Goal: Transaction & Acquisition: Subscribe to service/newsletter

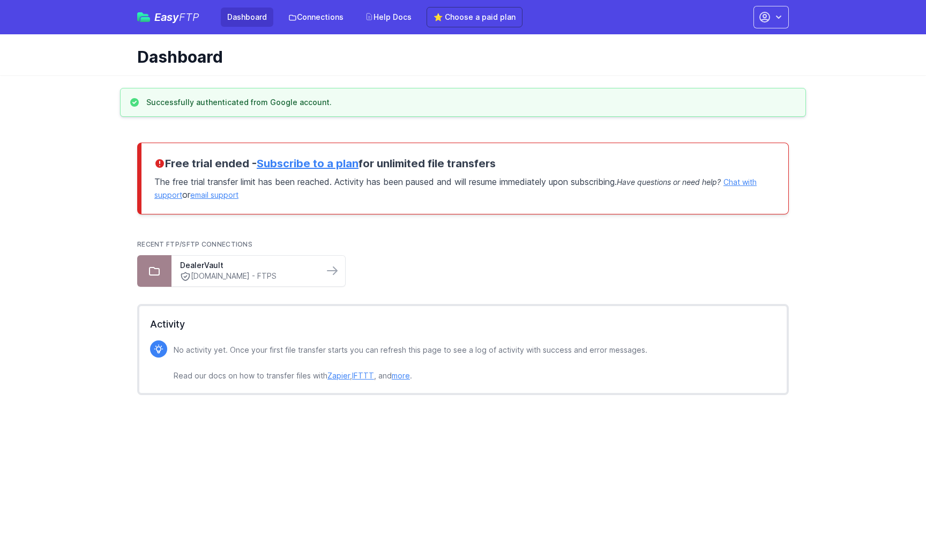
drag, startPoint x: 330, startPoint y: 227, endPoint x: 349, endPoint y: 211, distance: 24.4
click at [330, 227] on div "Free trial ended - Subscribe to a plan for unlimited file transfers The free tr…" at bounding box center [463, 273] width 686 height 287
click at [470, 198] on p "The free trial transfer limit has been reached. Activity has been paused and wi…" at bounding box center [464, 186] width 621 height 30
drag, startPoint x: 403, startPoint y: 272, endPoint x: 378, endPoint y: 271, distance: 24.7
click at [396, 271] on ul "DealerVault ftp.dealervault.com - FTPS" at bounding box center [463, 271] width 652 height 32
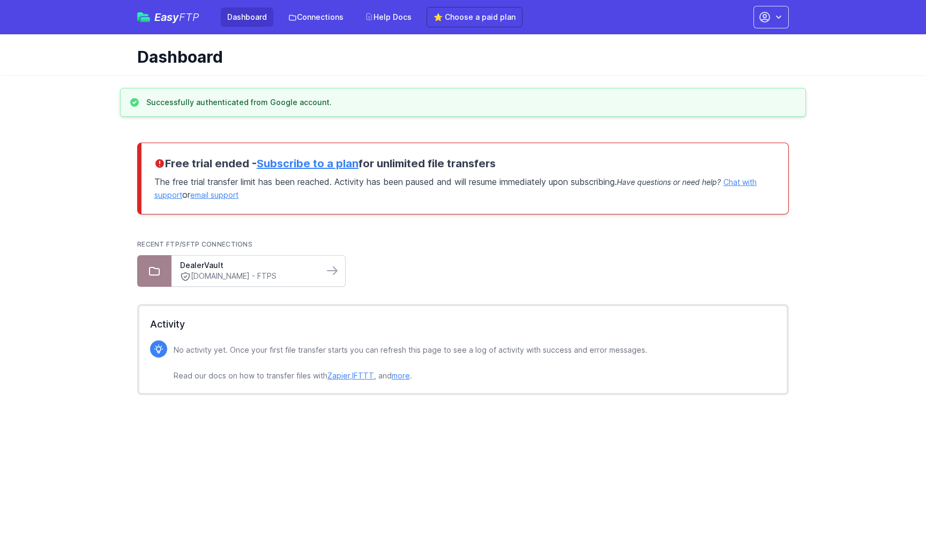
click at [270, 271] on link "ftp.dealervault.com - FTPS" at bounding box center [247, 276] width 135 height 11
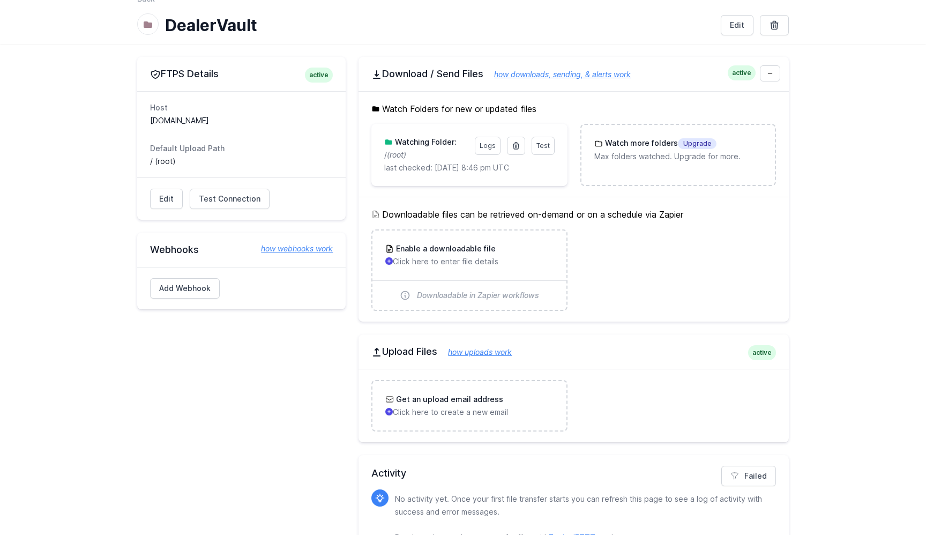
scroll to position [82, 0]
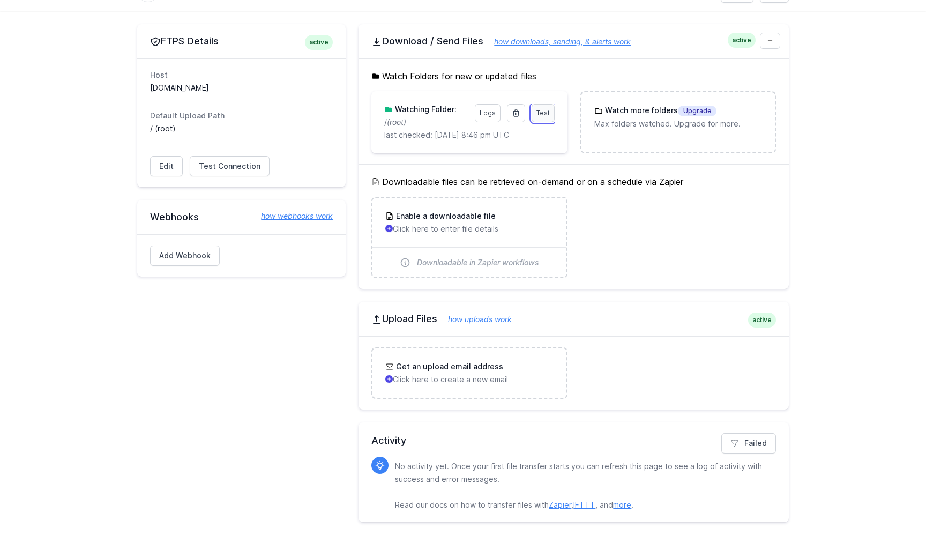
click at [543, 110] on span "Test" at bounding box center [543, 113] width 13 height 8
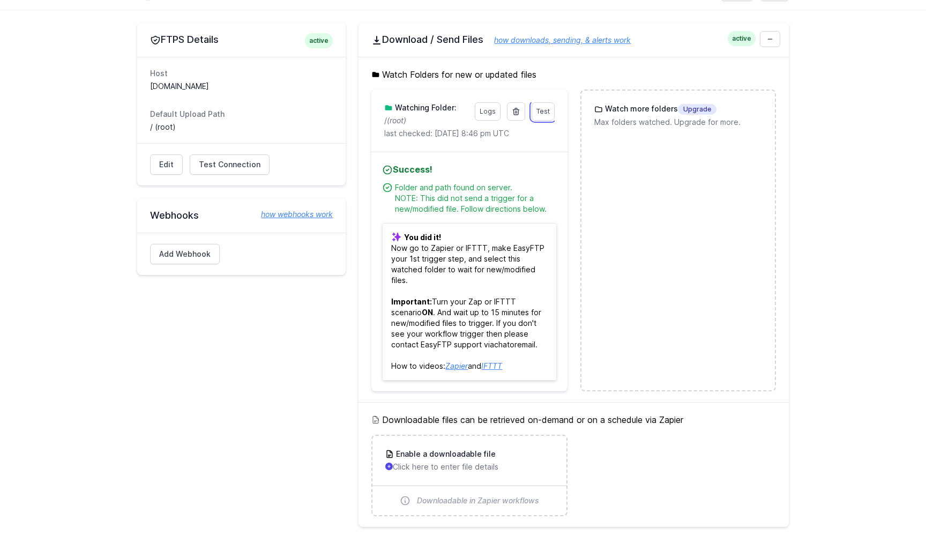
scroll to position [53, 0]
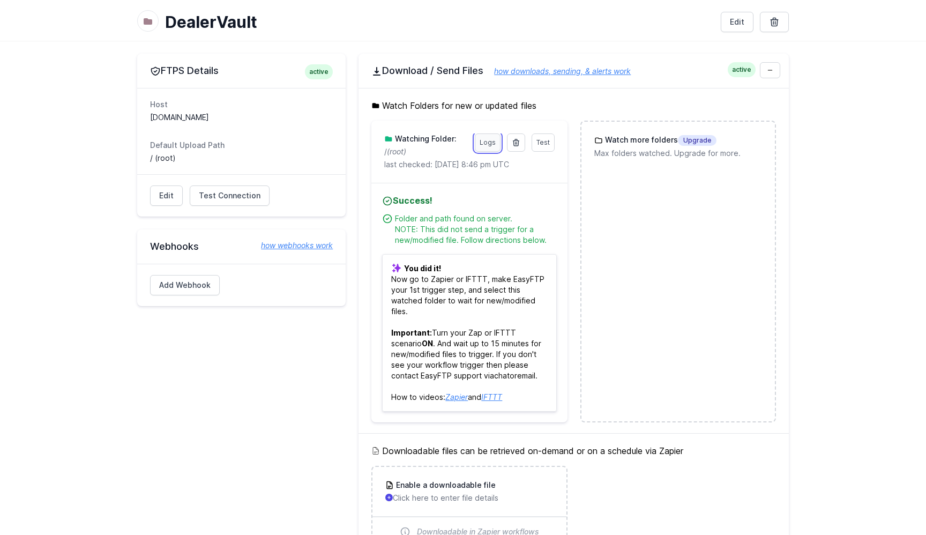
click at [482, 139] on link "Logs" at bounding box center [488, 142] width 26 height 18
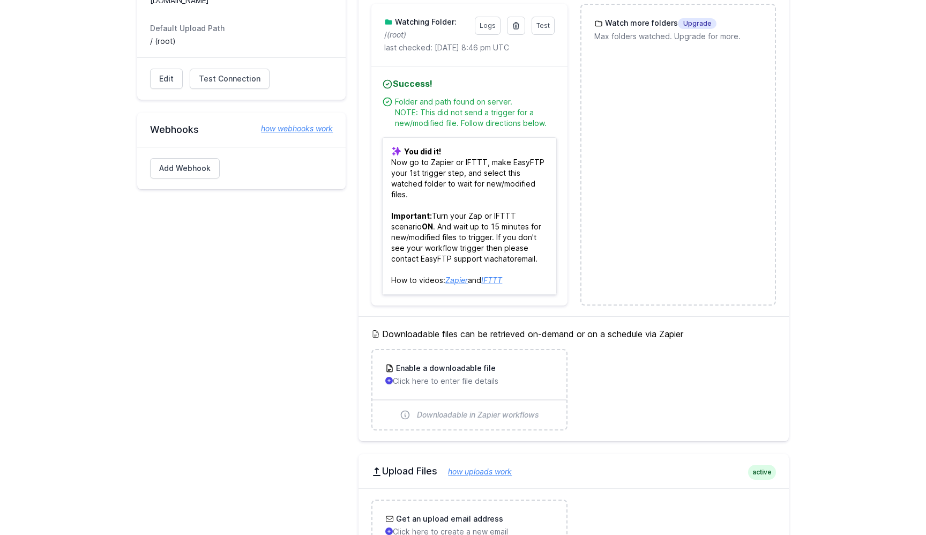
scroll to position [0, 0]
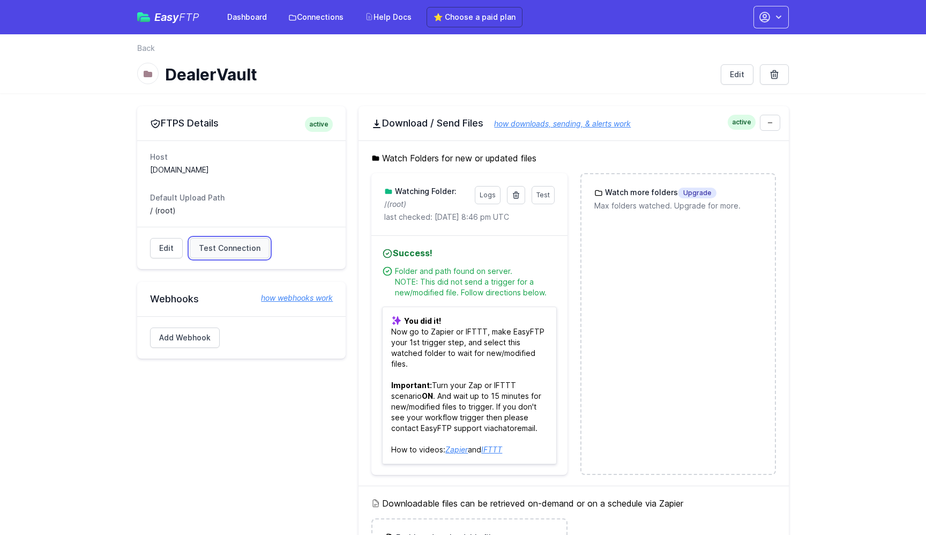
click at [237, 256] on link "Test Connection" at bounding box center [230, 248] width 80 height 20
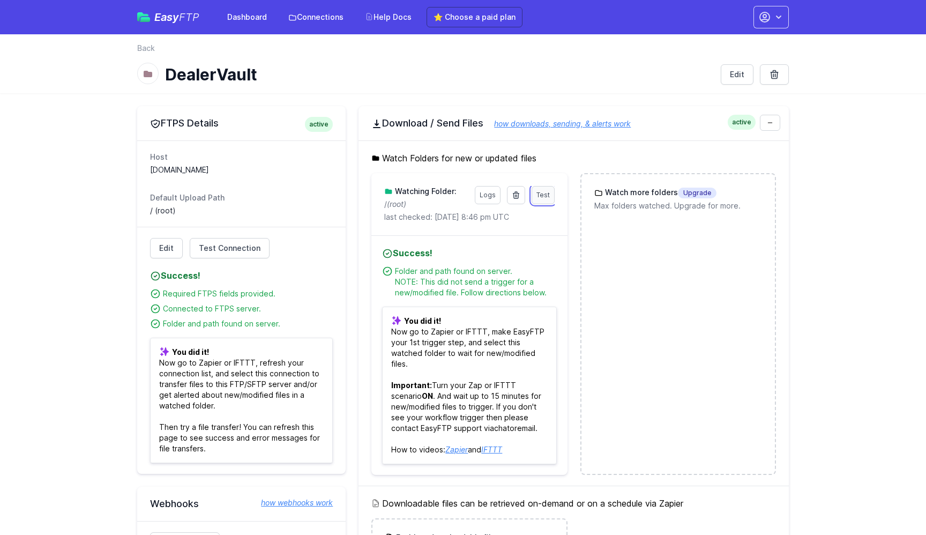
click at [546, 198] on span "Test" at bounding box center [543, 195] width 13 height 8
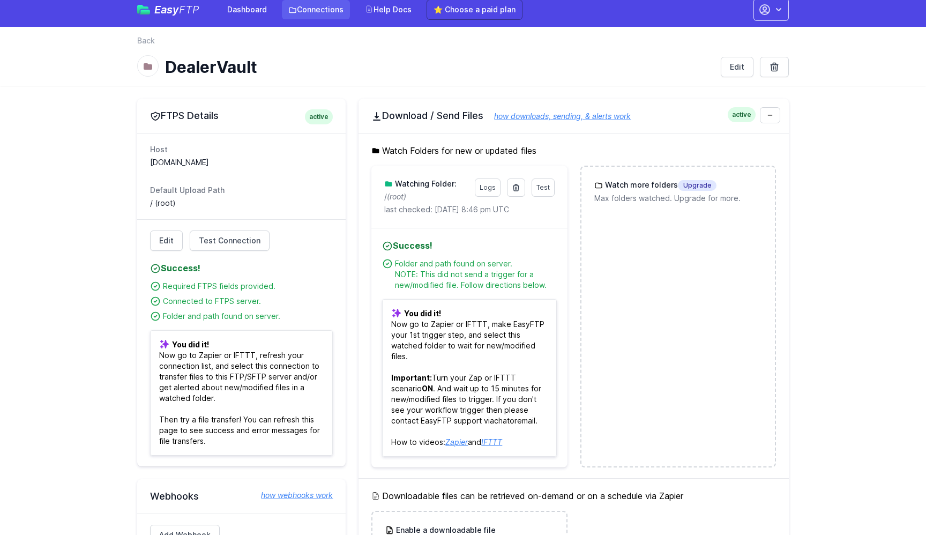
click at [310, 9] on link "Connections" at bounding box center [316, 9] width 68 height 19
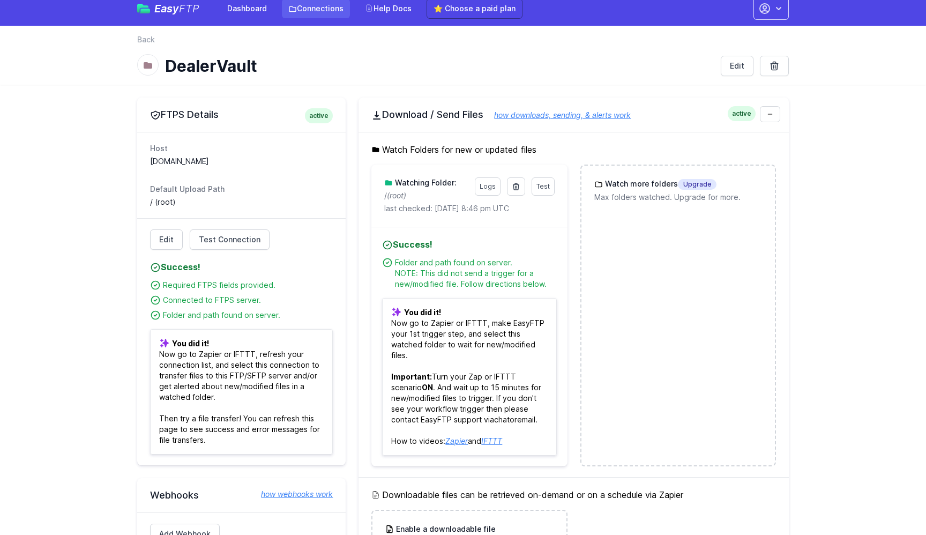
scroll to position [11, 0]
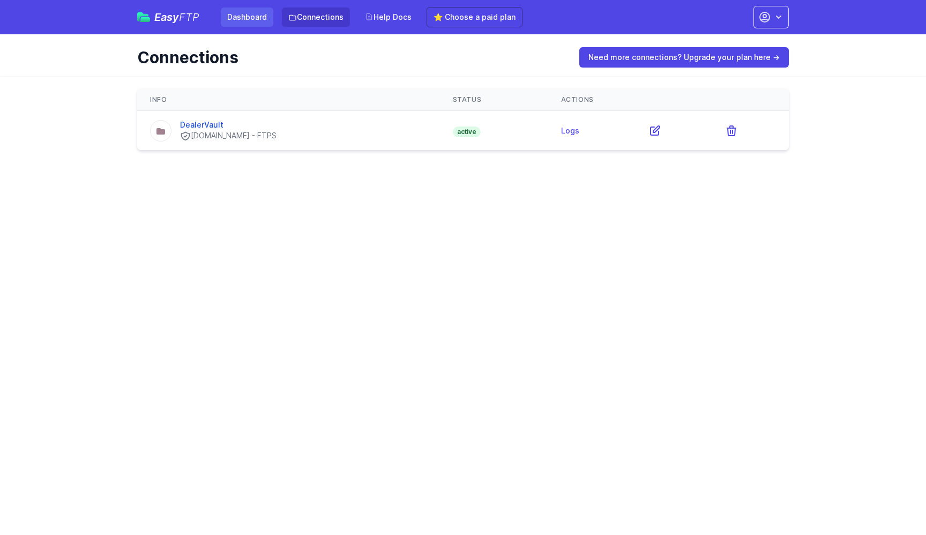
click at [244, 17] on link "Dashboard" at bounding box center [247, 17] width 53 height 19
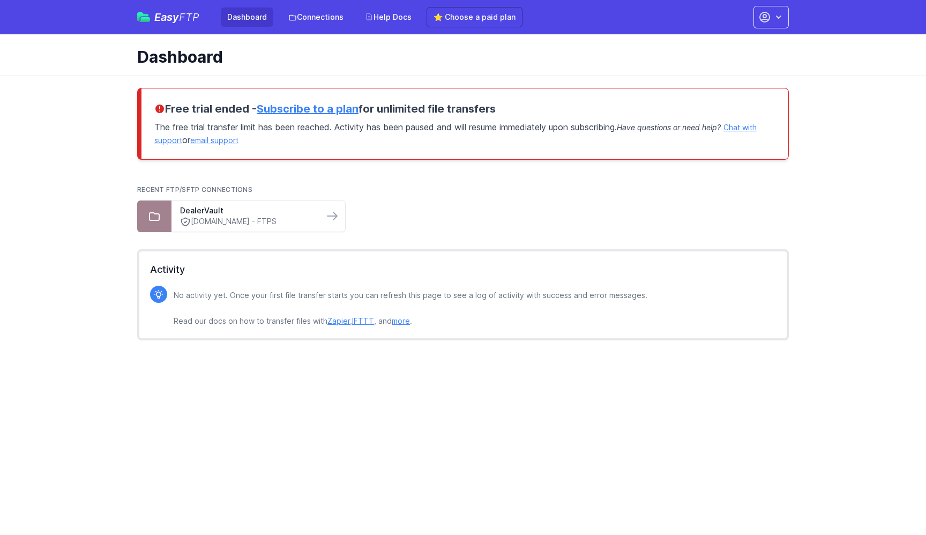
click at [317, 110] on link "Subscribe to a plan" at bounding box center [308, 108] width 102 height 13
click at [166, 19] on span "Easy FTP" at bounding box center [176, 17] width 45 height 11
